Goal: Navigation & Orientation: Find specific page/section

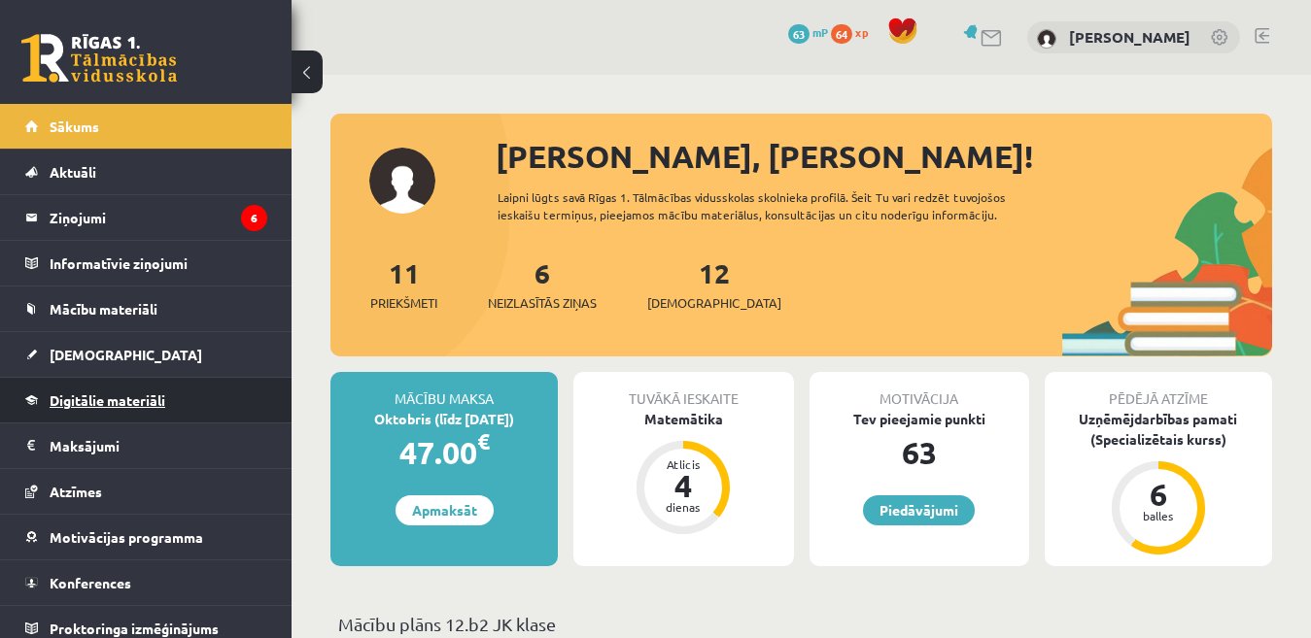
click at [122, 397] on span "Digitālie materiāli" at bounding box center [108, 400] width 116 height 17
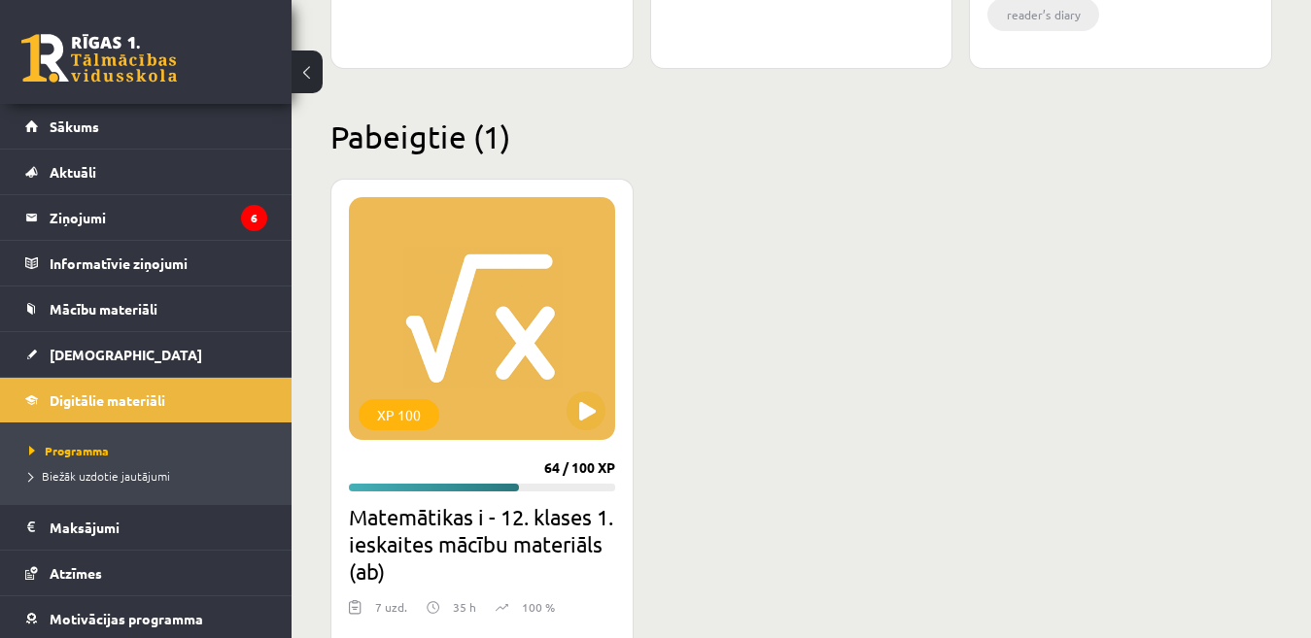
scroll to position [2430, 0]
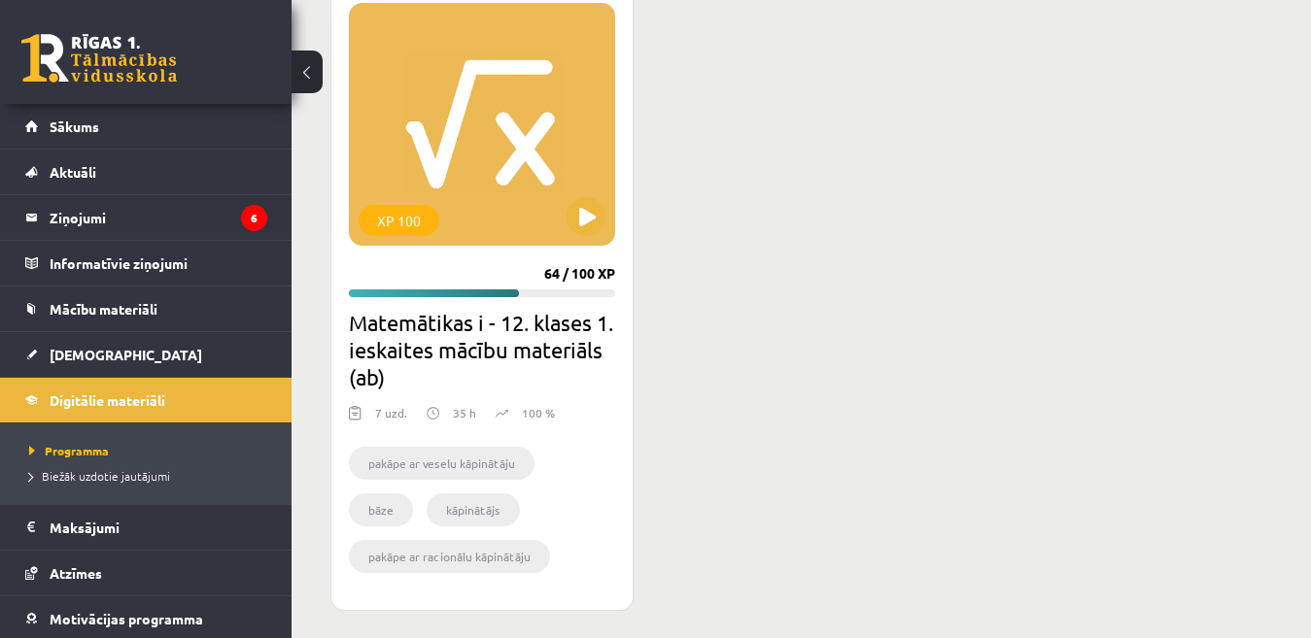
click at [449, 342] on h2 "Matemātikas i - 12. klases 1. ieskaites mācību materiāls (ab)" at bounding box center [482, 350] width 266 height 82
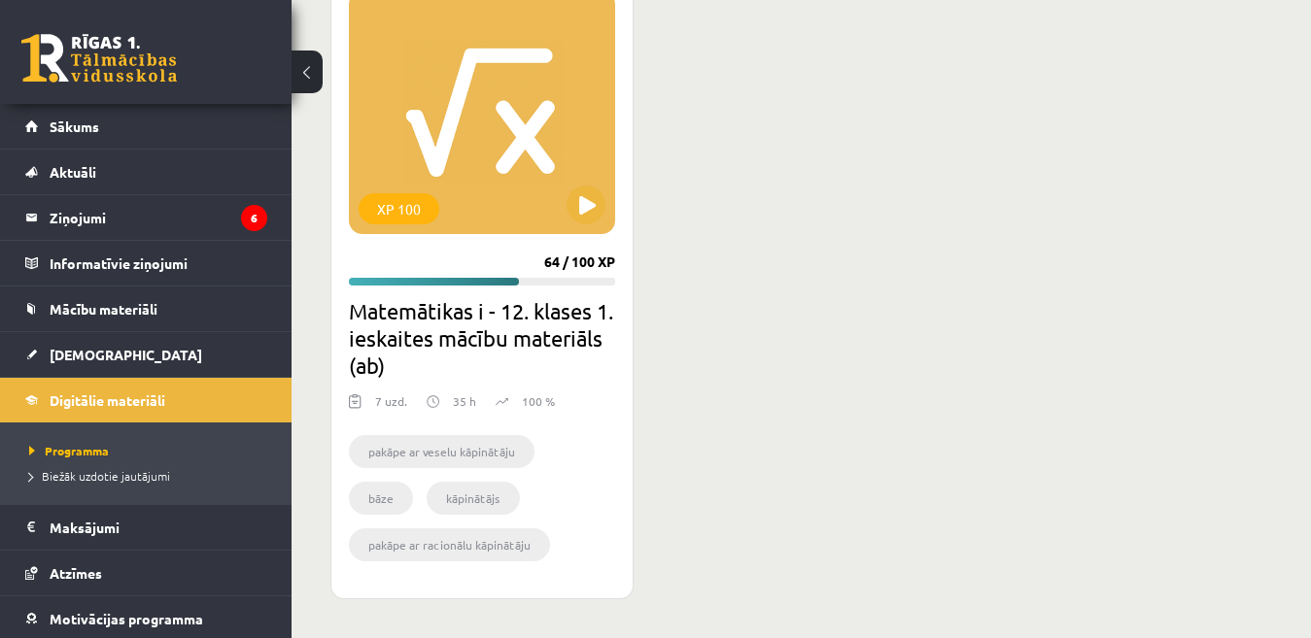
scroll to position [2344, 0]
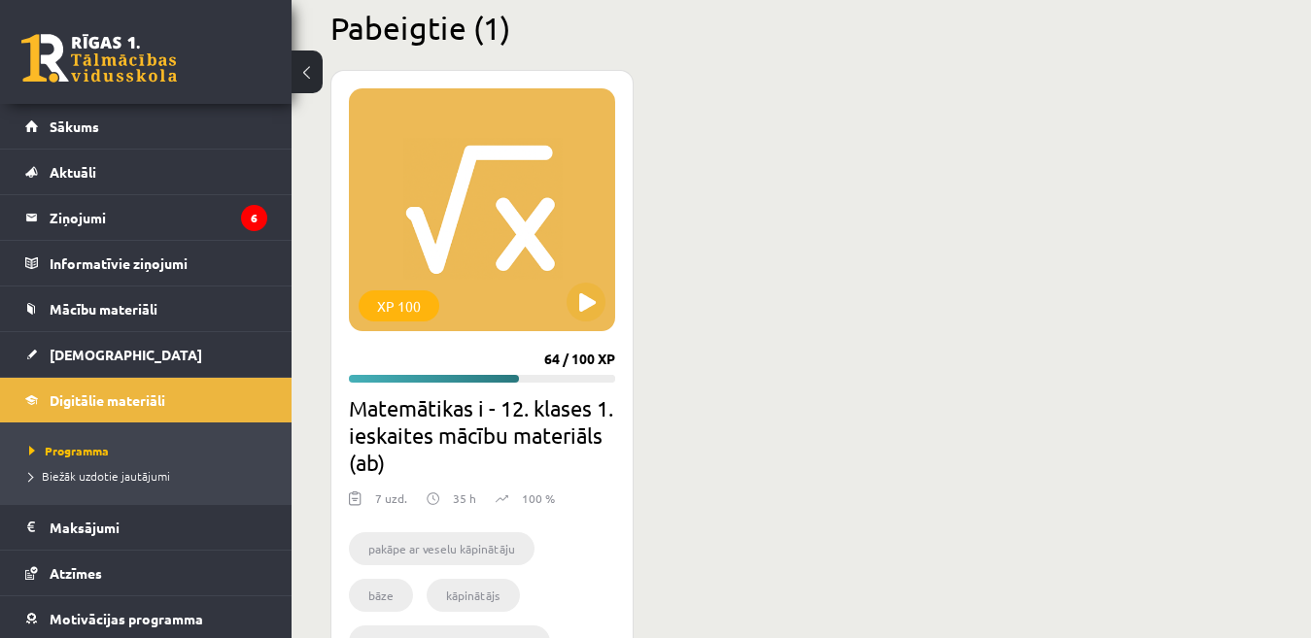
click at [409, 417] on h2 "Matemātikas i - 12. klases 1. ieskaites mācību materiāls (ab)" at bounding box center [482, 436] width 266 height 82
click at [423, 296] on div "XP 100" at bounding box center [399, 306] width 81 height 31
click at [527, 244] on div "XP 100" at bounding box center [482, 209] width 266 height 243
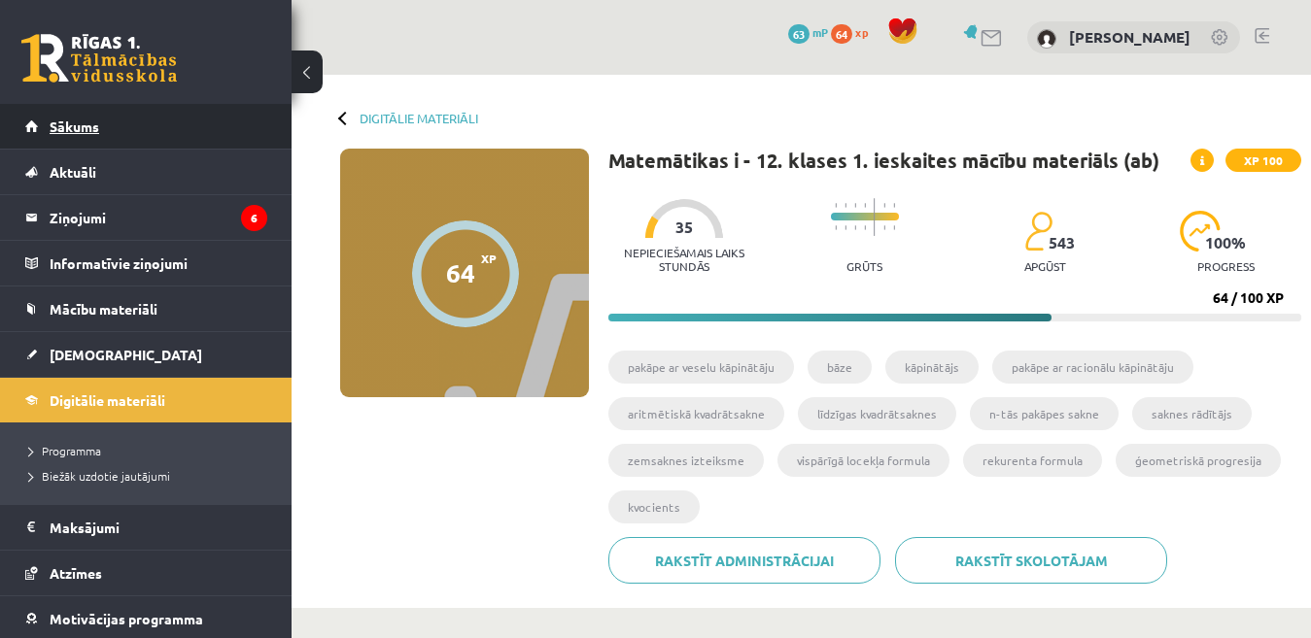
click at [104, 128] on link "Sākums" at bounding box center [146, 126] width 242 height 45
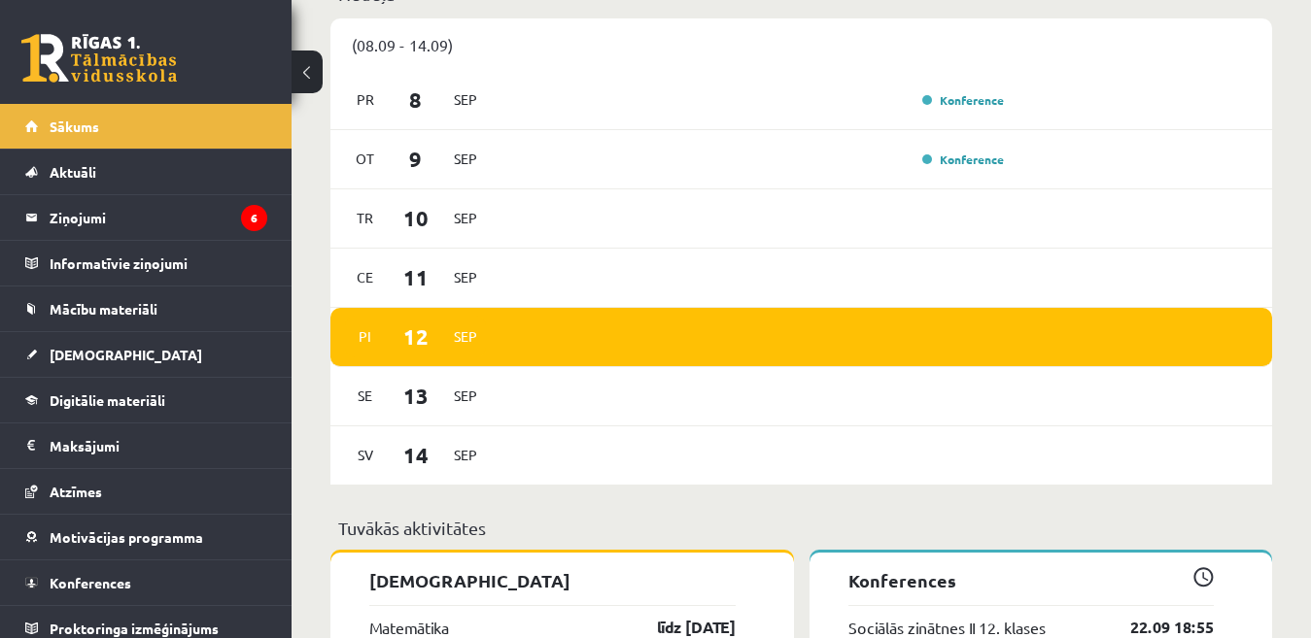
scroll to position [1458, 0]
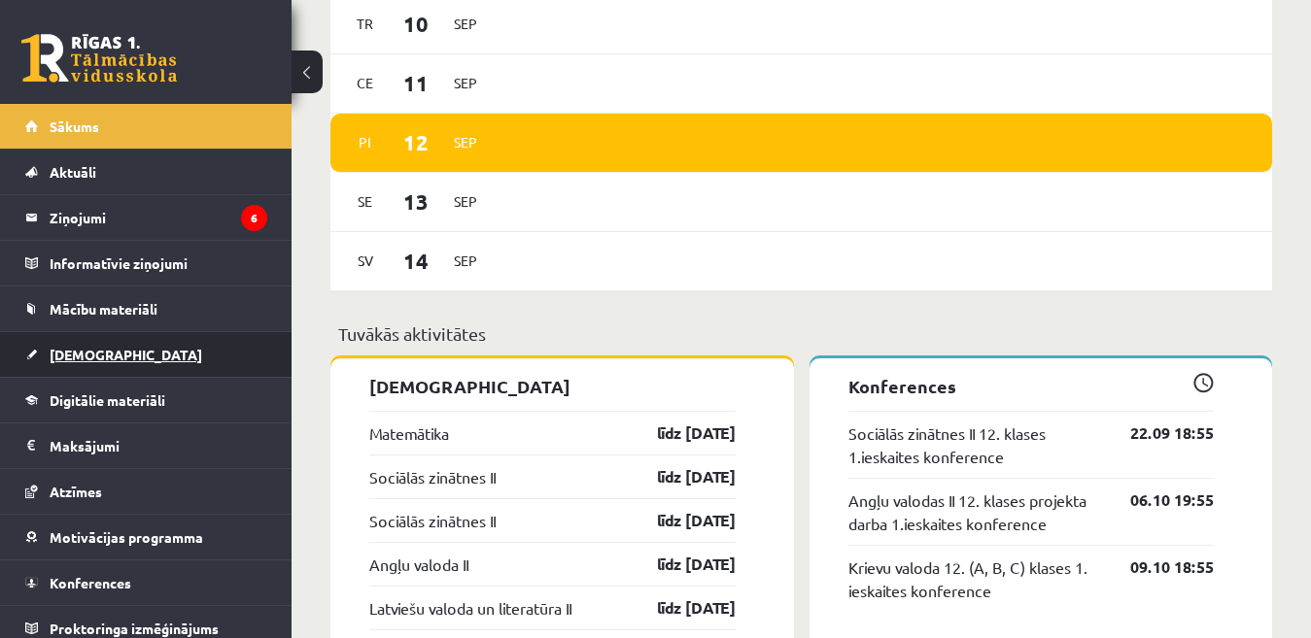
click at [95, 362] on span "[DEMOGRAPHIC_DATA]" at bounding box center [126, 354] width 153 height 17
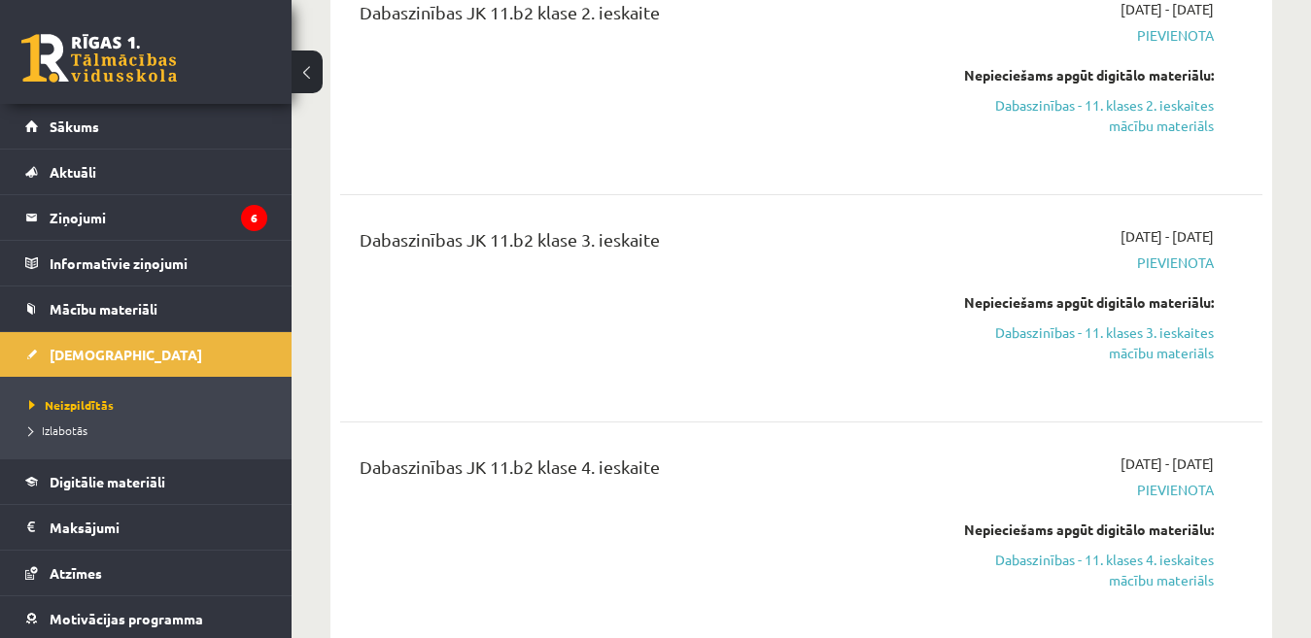
scroll to position [3693, 0]
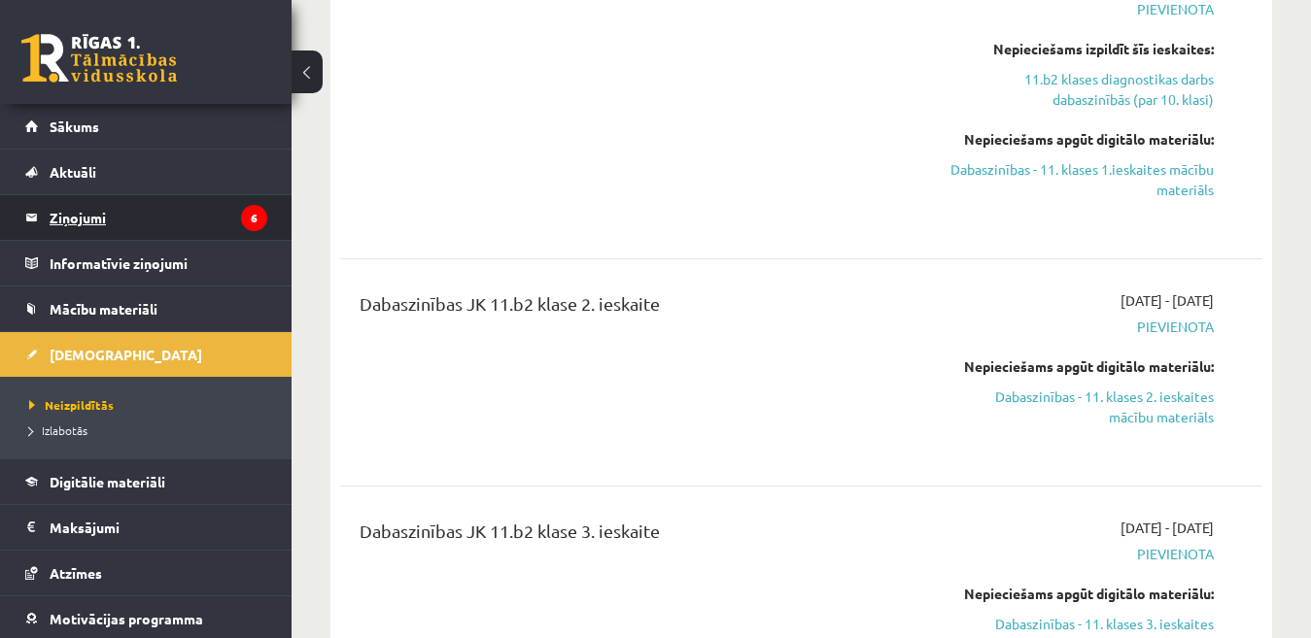
click at [103, 212] on legend "Ziņojumi 6" at bounding box center [159, 217] width 218 height 45
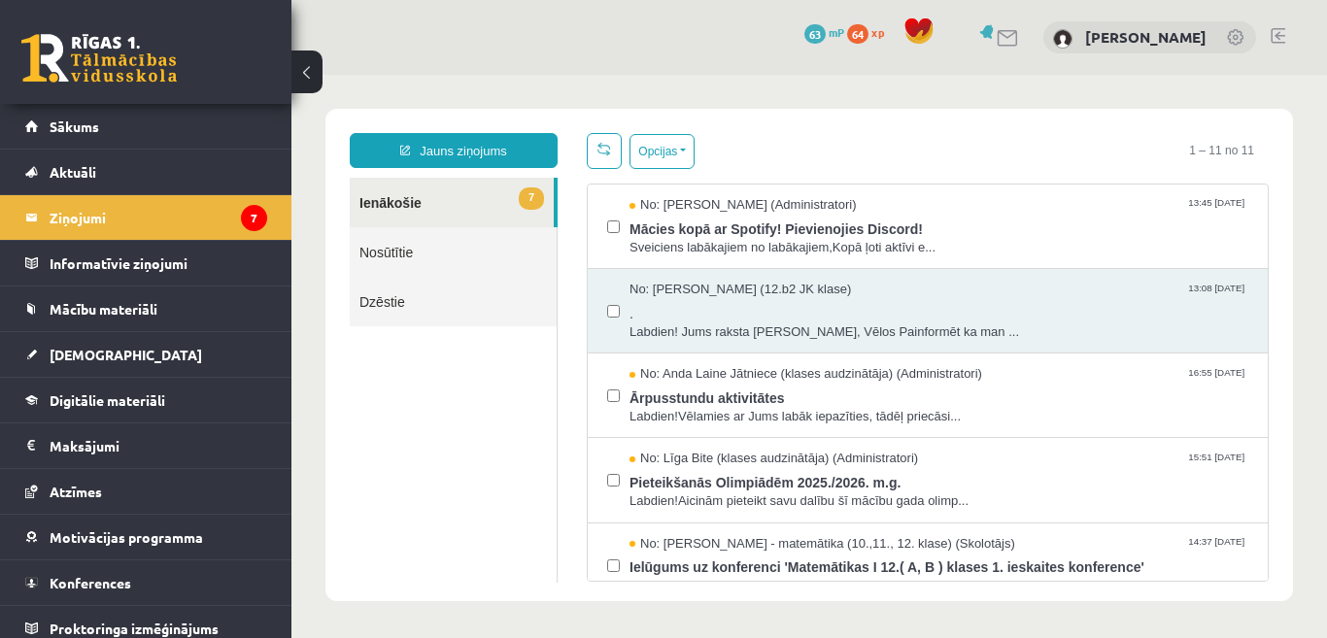
click at [1280, 32] on link at bounding box center [1278, 36] width 15 height 16
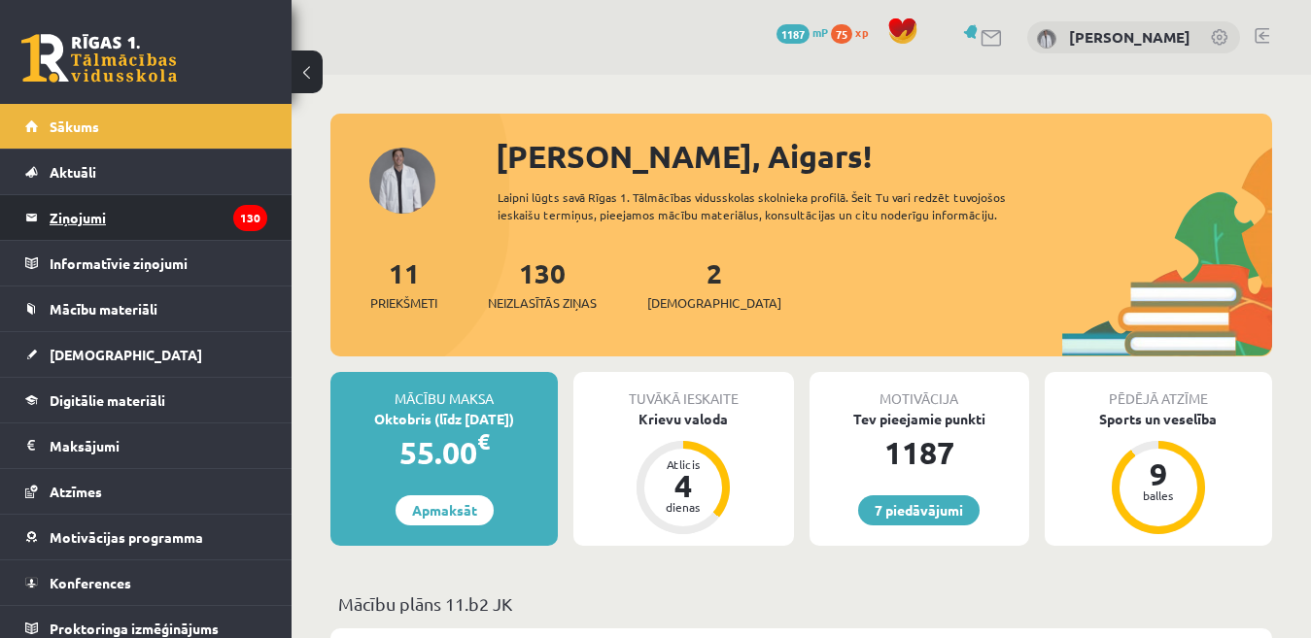
click at [83, 221] on legend "Ziņojumi 130" at bounding box center [159, 217] width 218 height 45
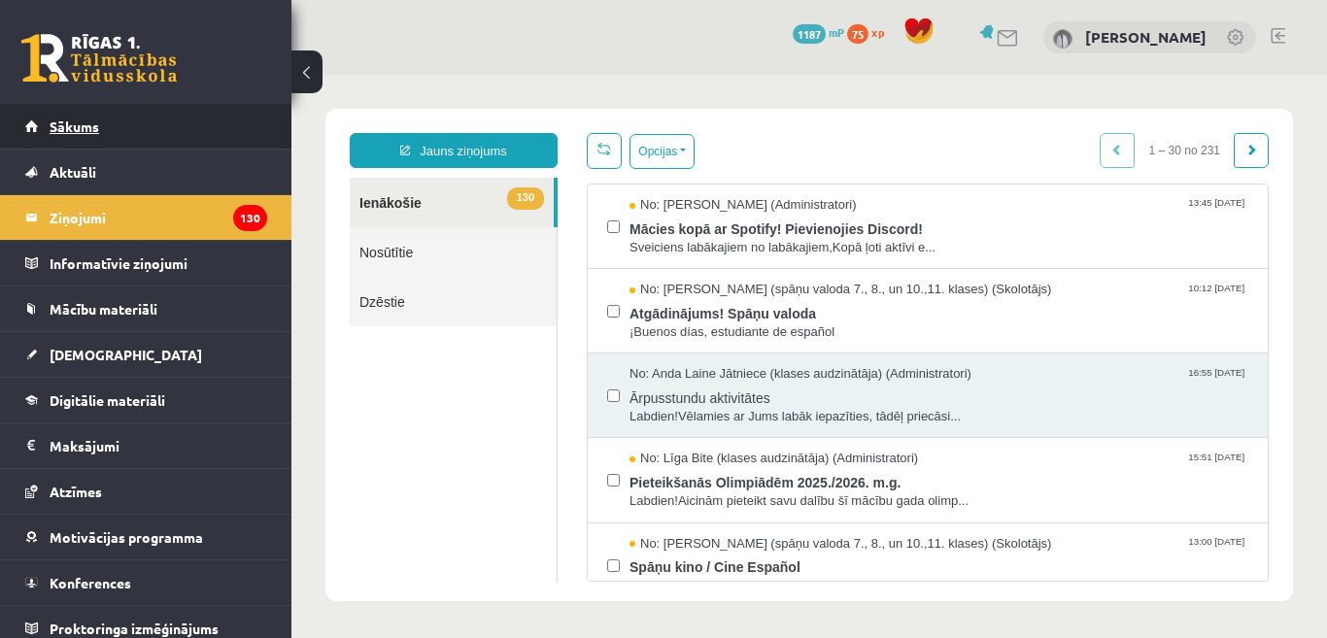
click at [78, 130] on span "Sākums" at bounding box center [75, 126] width 50 height 17
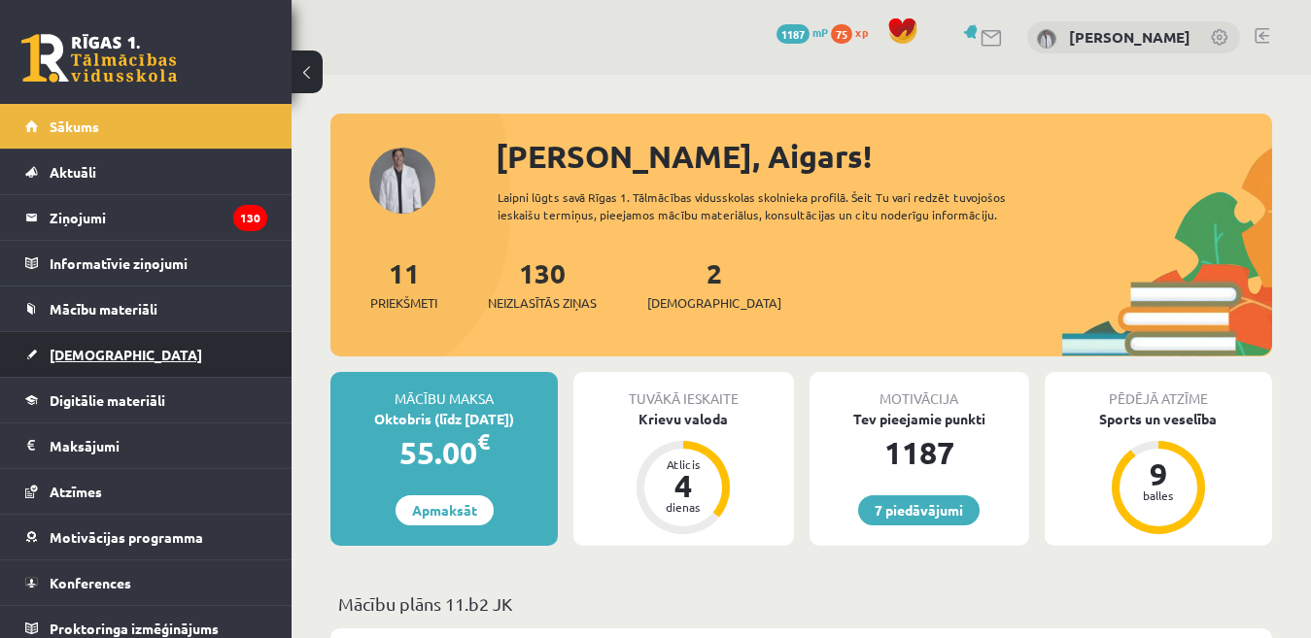
click at [71, 366] on link "[DEMOGRAPHIC_DATA]" at bounding box center [146, 354] width 242 height 45
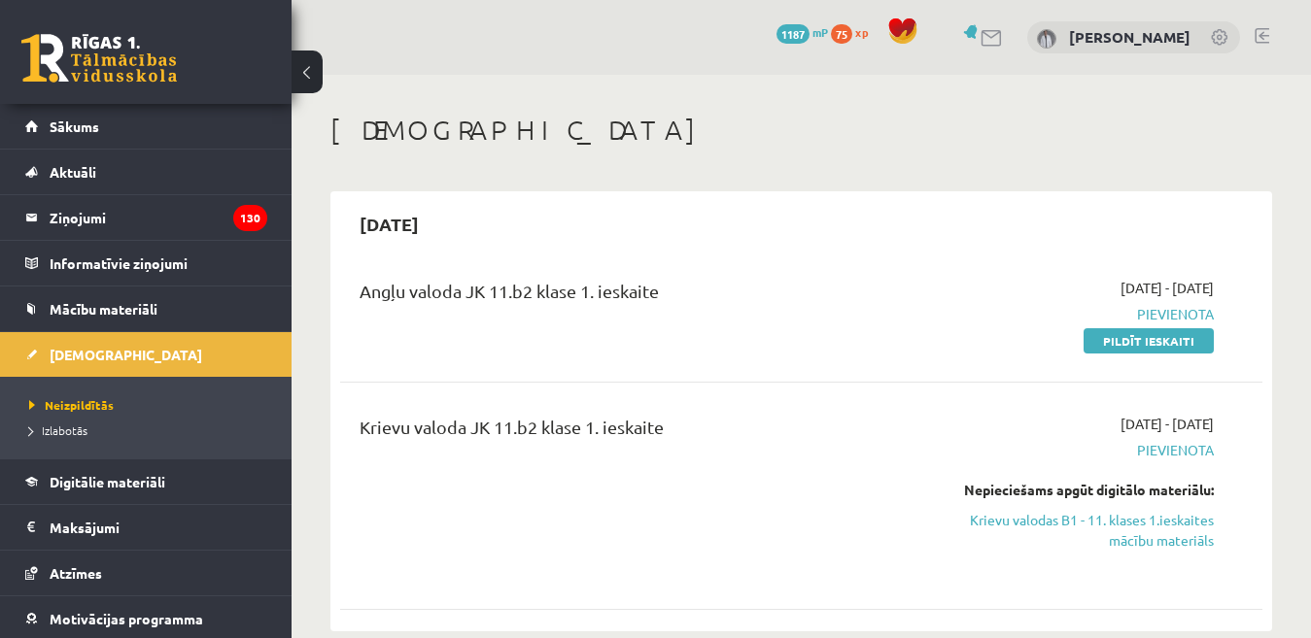
click at [1264, 31] on link at bounding box center [1262, 36] width 15 height 16
